Goal: Task Accomplishment & Management: Use online tool/utility

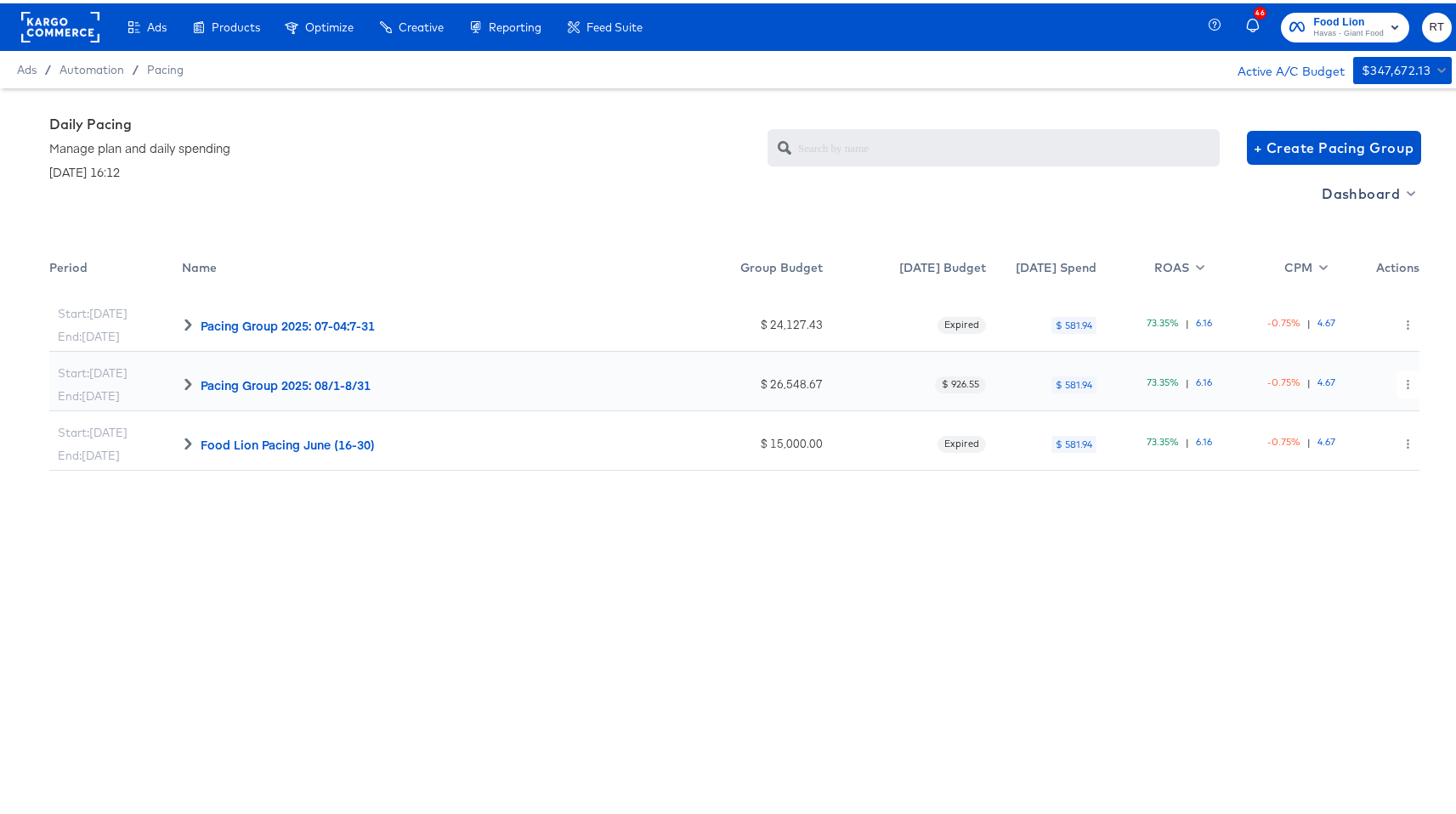
click at [47, 24] on rect at bounding box center [60, 23] width 78 height 30
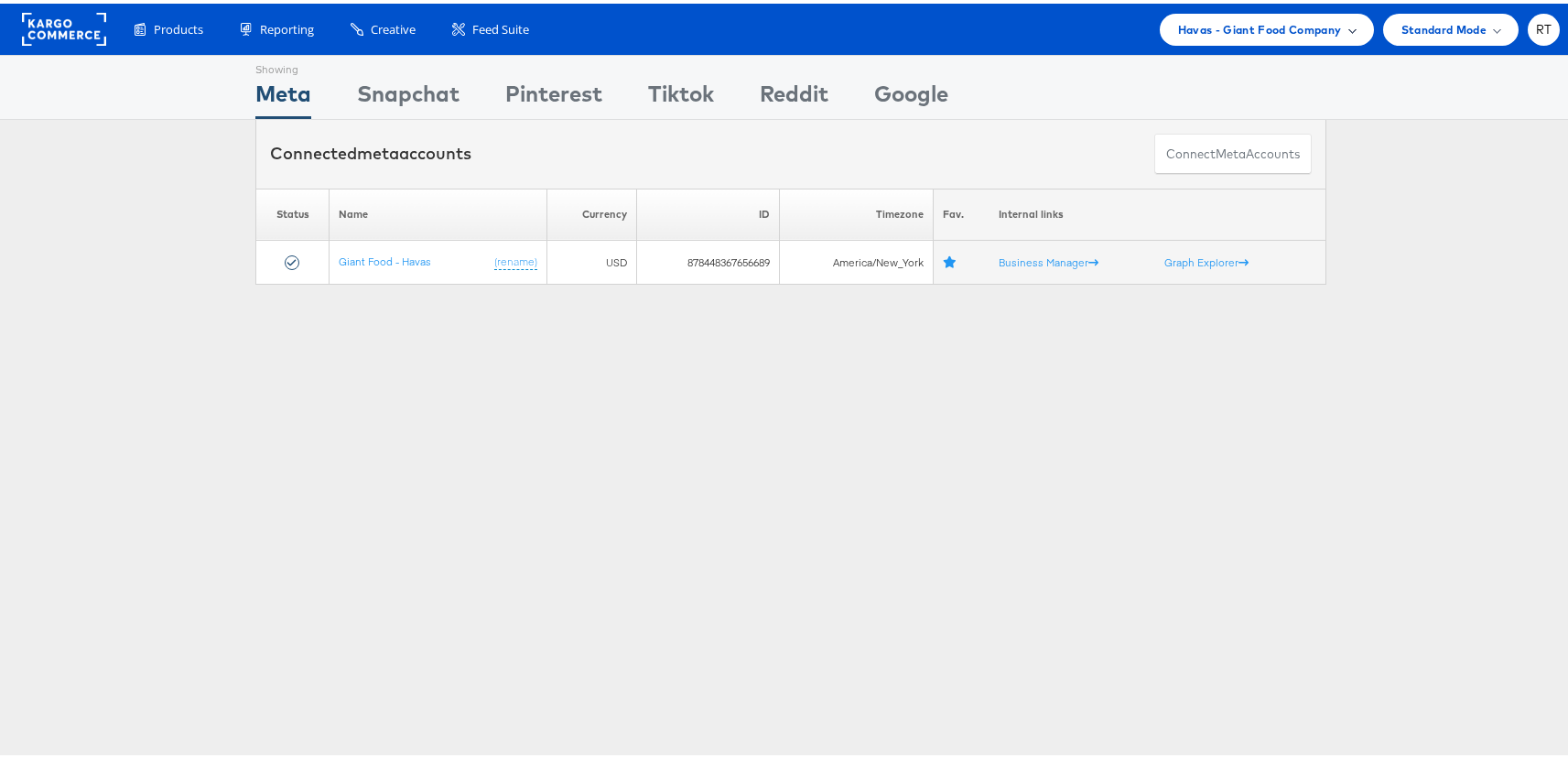
click at [1261, 32] on span "Havas - Giant Food Company" at bounding box center [1260, 26] width 164 height 19
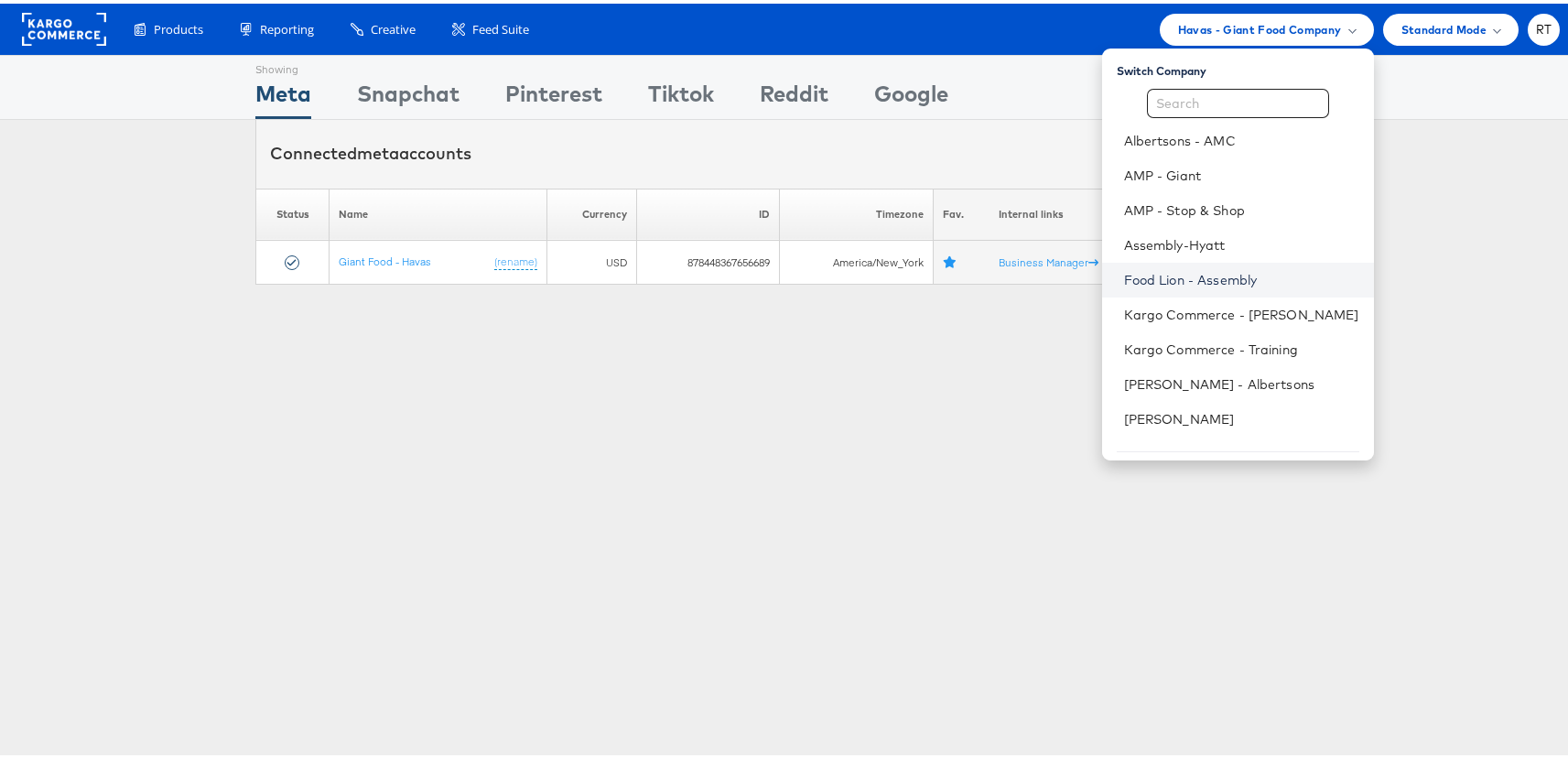
click at [1204, 271] on link "Food Lion - Assembly" at bounding box center [1241, 277] width 236 height 18
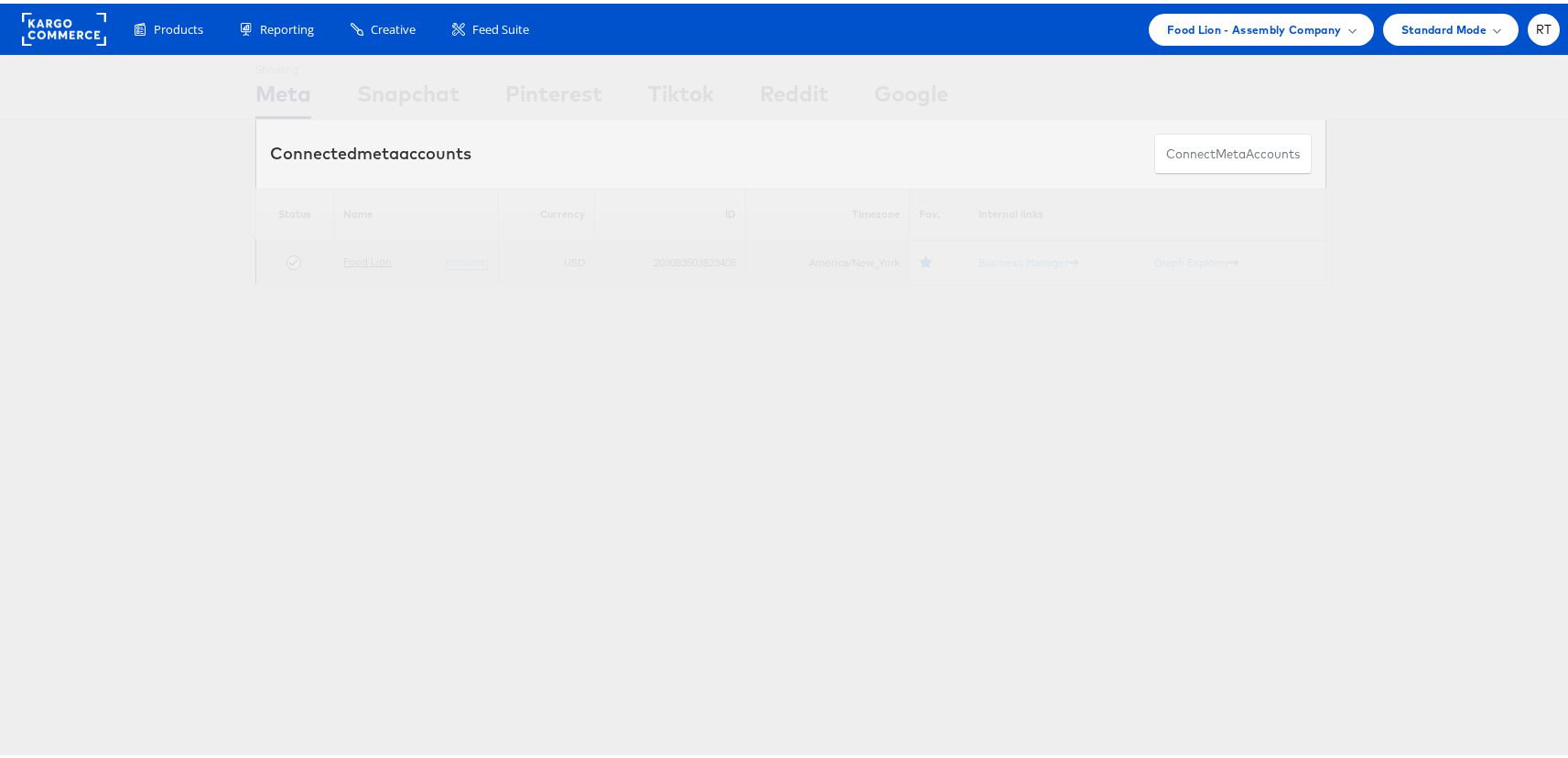
click at [356, 258] on link "Food Lion" at bounding box center [367, 258] width 49 height 14
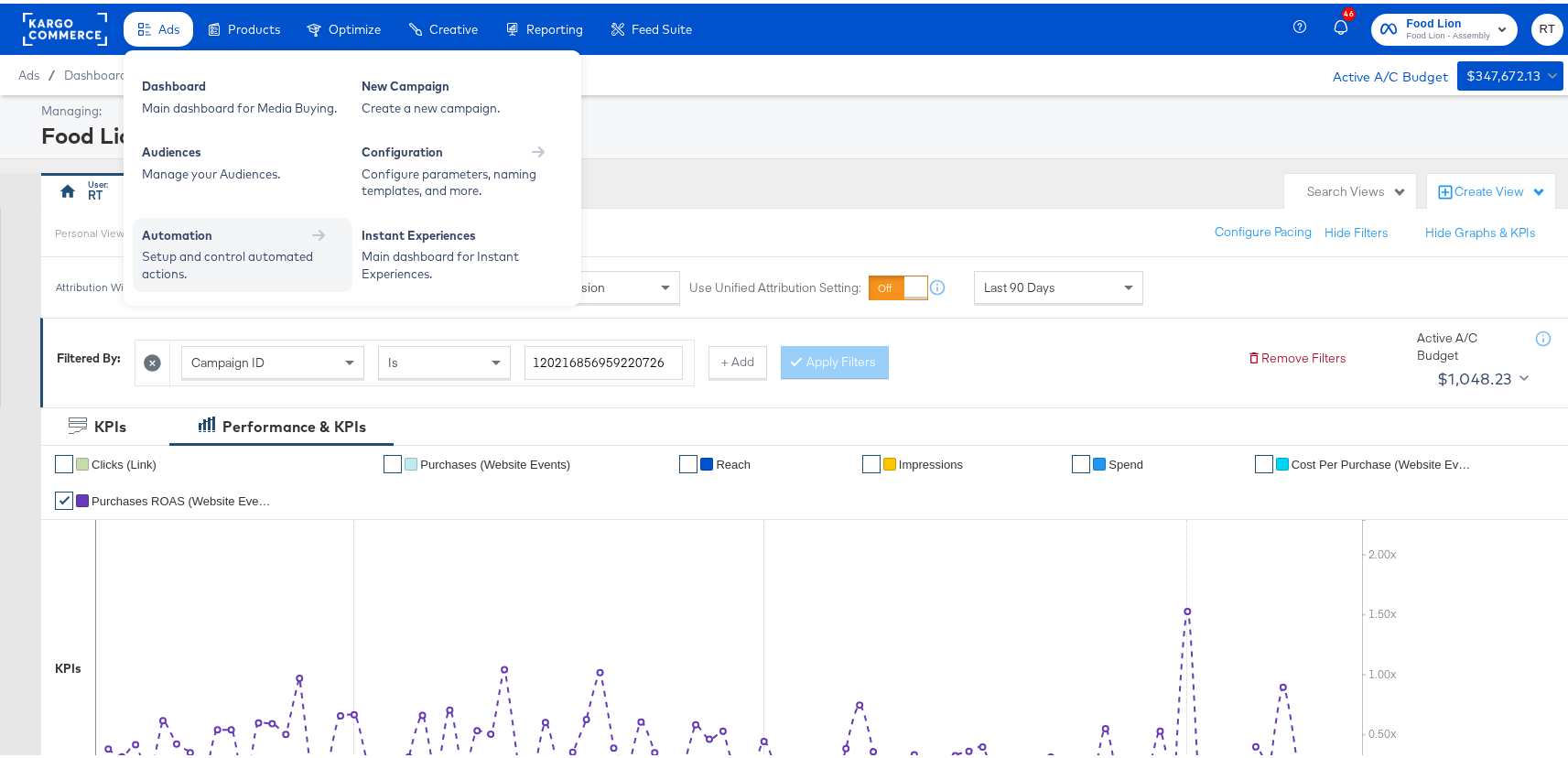
click at [211, 236] on div "Automation" at bounding box center [177, 232] width 71 height 17
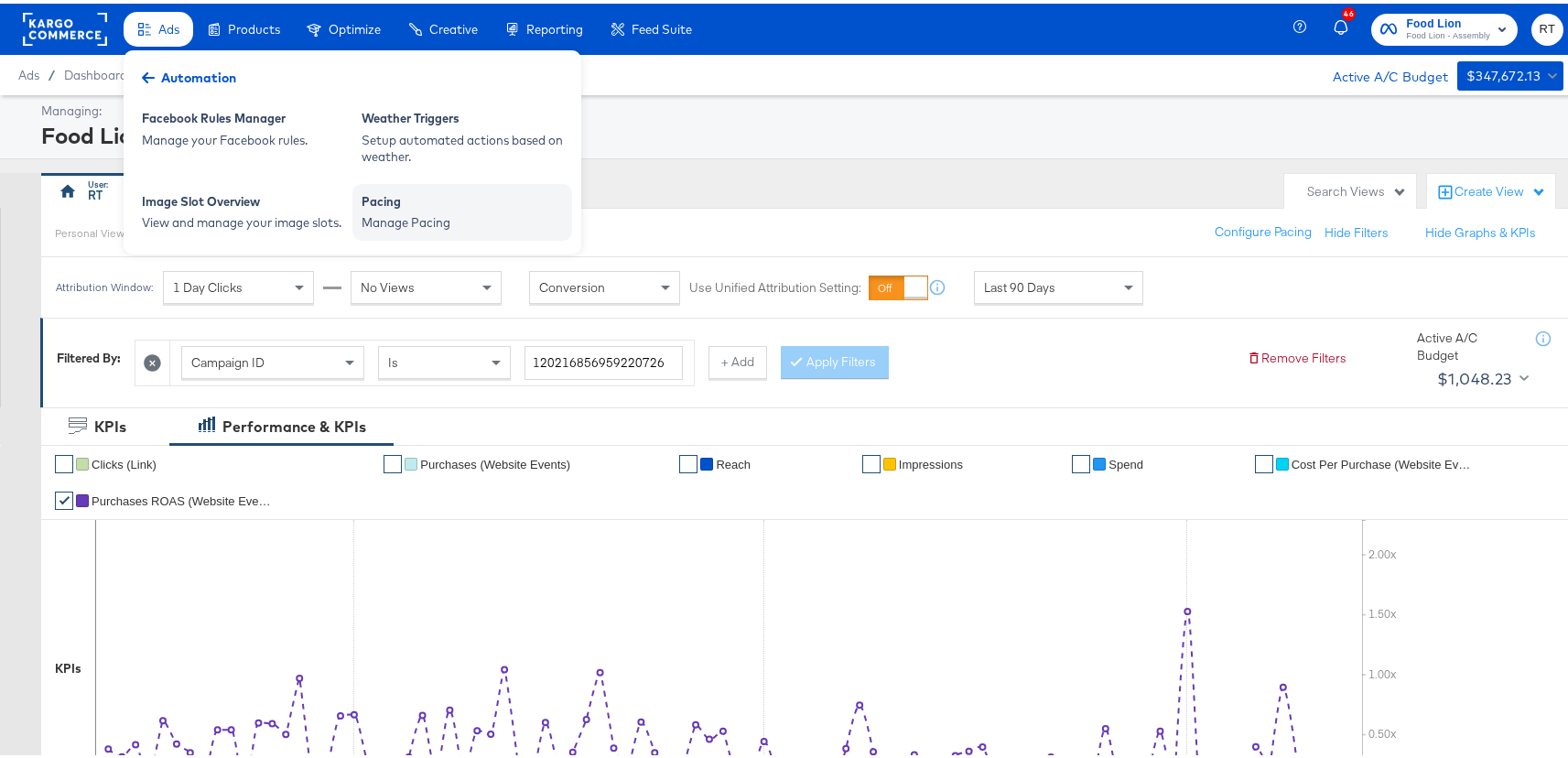
click at [464, 230] on div "Pacing Manage Pacing" at bounding box center [461, 208] width 220 height 57
click at [382, 221] on div "Manage Pacing" at bounding box center [462, 219] width 201 height 17
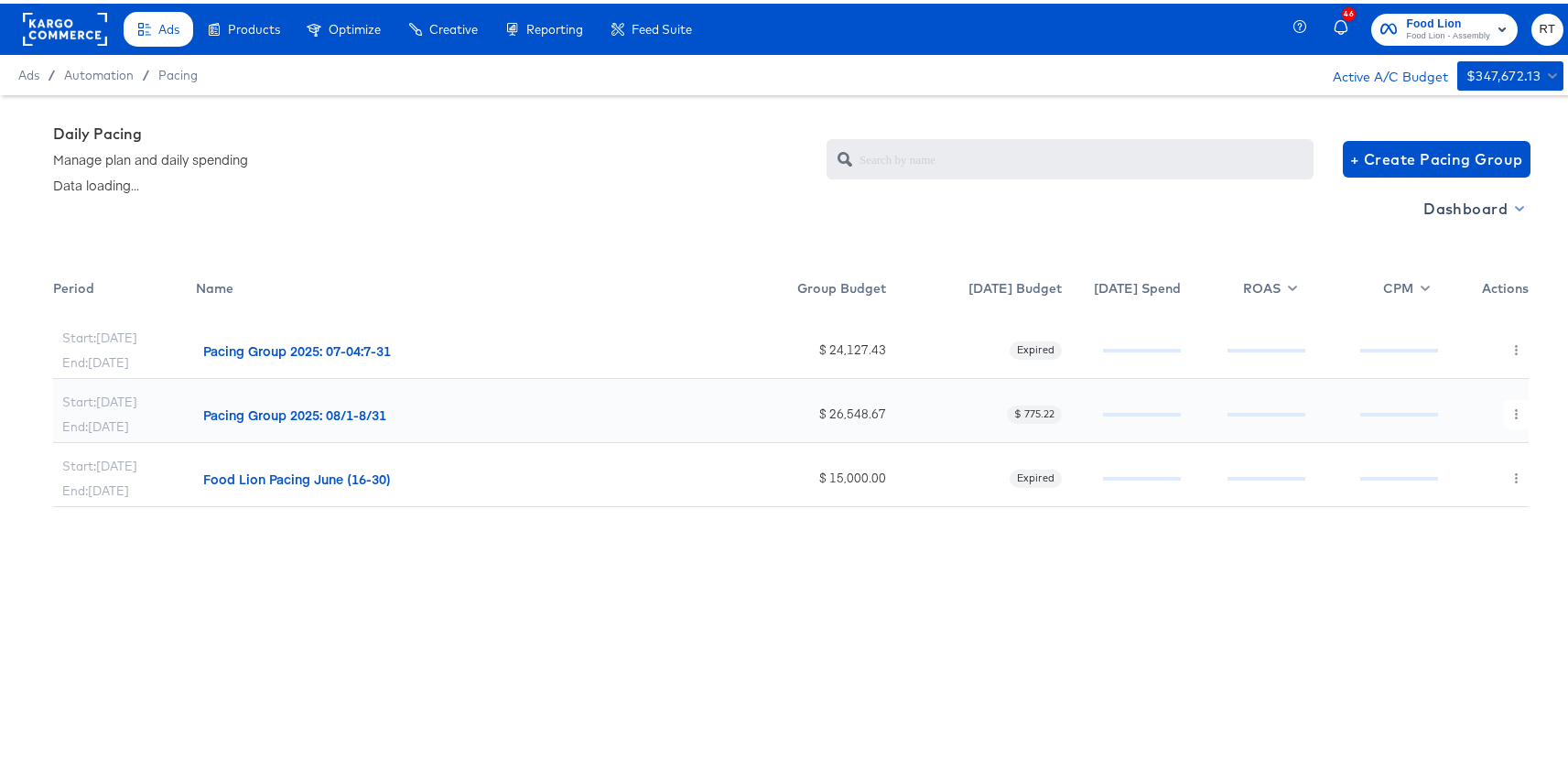
click at [1431, 200] on span "Dashboard" at bounding box center [1472, 205] width 97 height 26
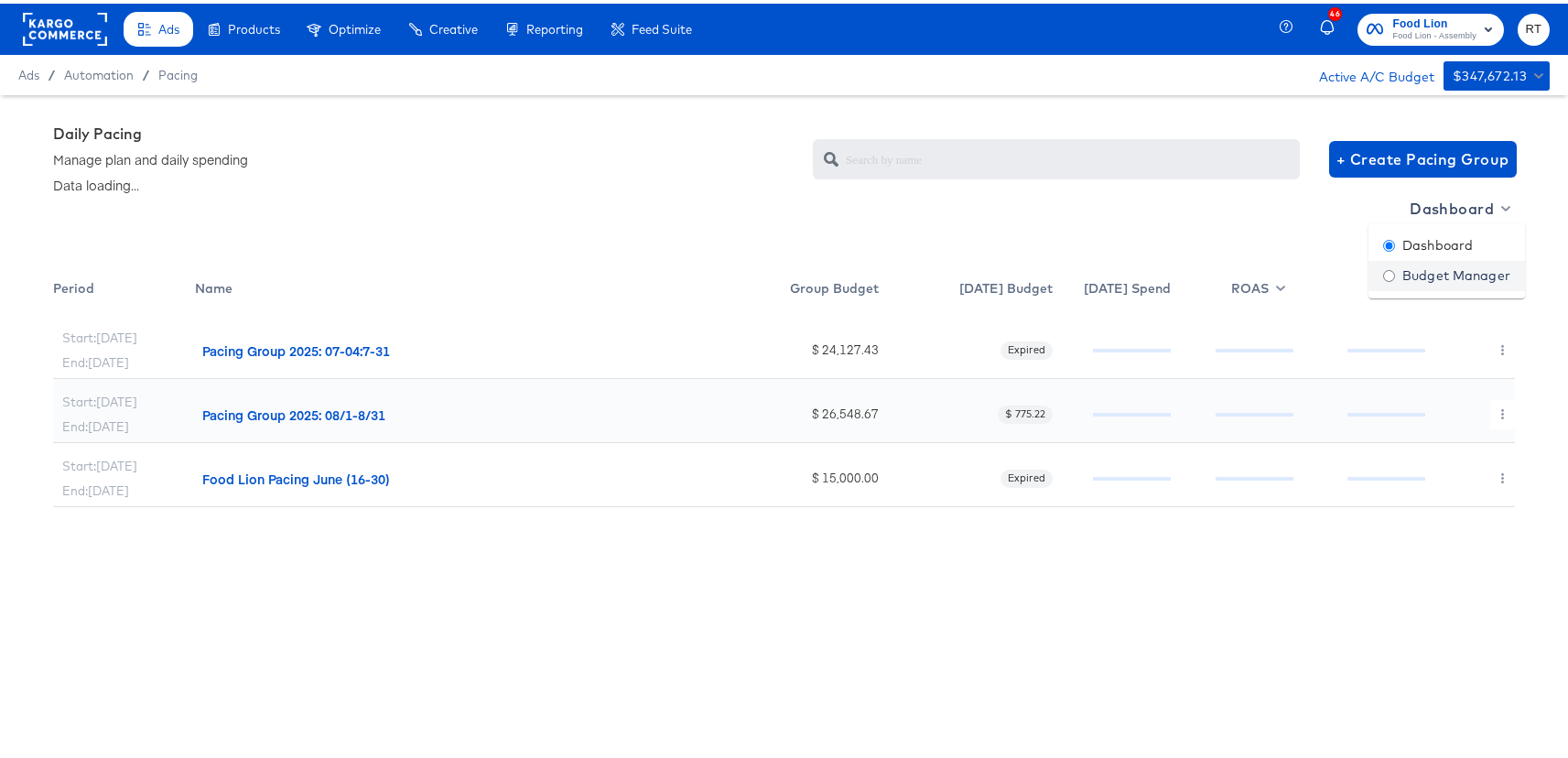
click at [1412, 269] on div "Budget Manager" at bounding box center [1447, 272] width 127 height 19
radio input "false"
radio input "true"
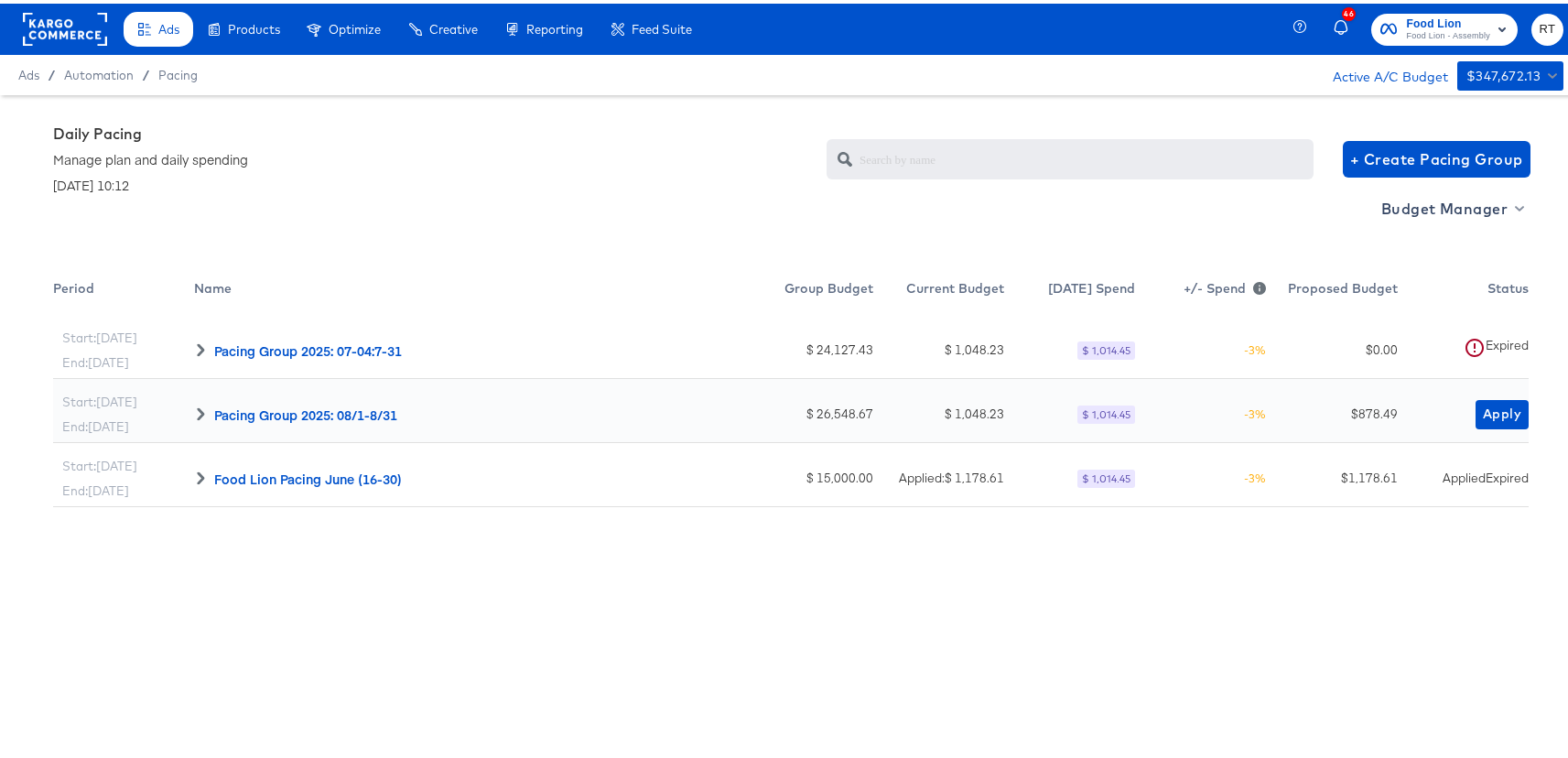
click at [1296, 416] on div "$ 878.49" at bounding box center [1335, 410] width 121 height 17
click at [1499, 409] on span "Apply" at bounding box center [1501, 410] width 39 height 23
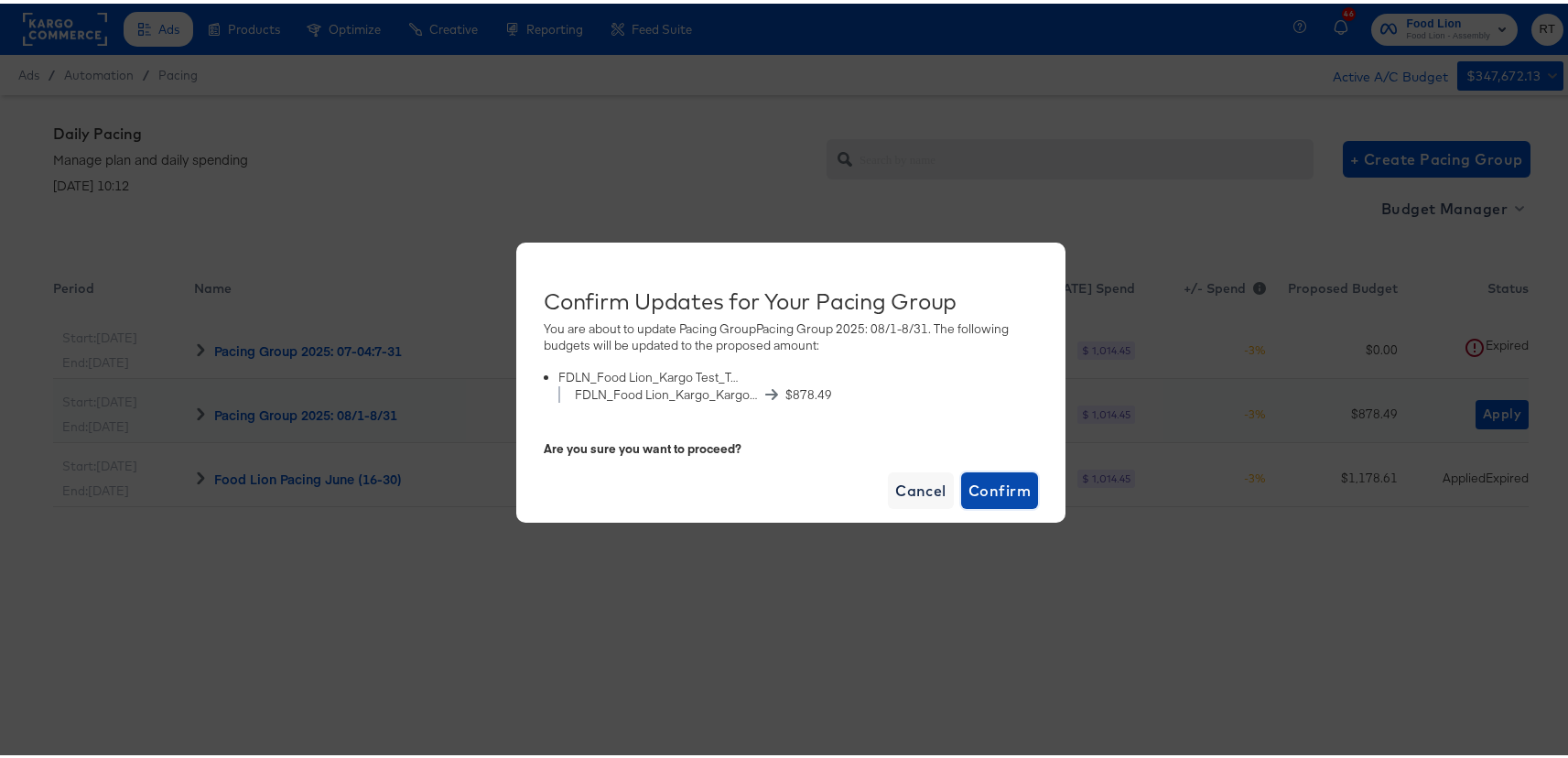
click at [1006, 485] on span "Confirm" at bounding box center [999, 487] width 63 height 26
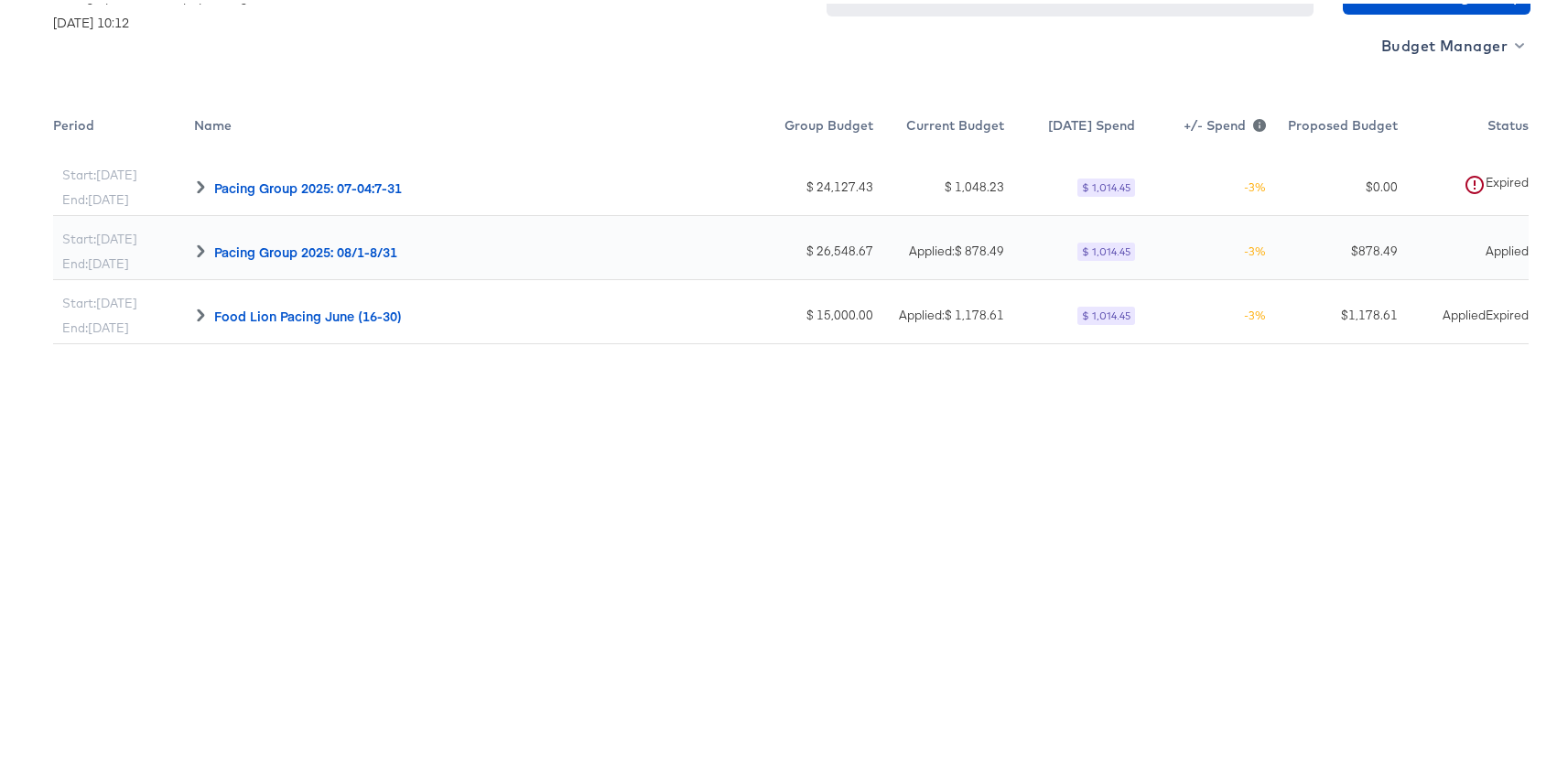
scroll to position [178, 0]
